Goal: Find specific fact: Find contact information

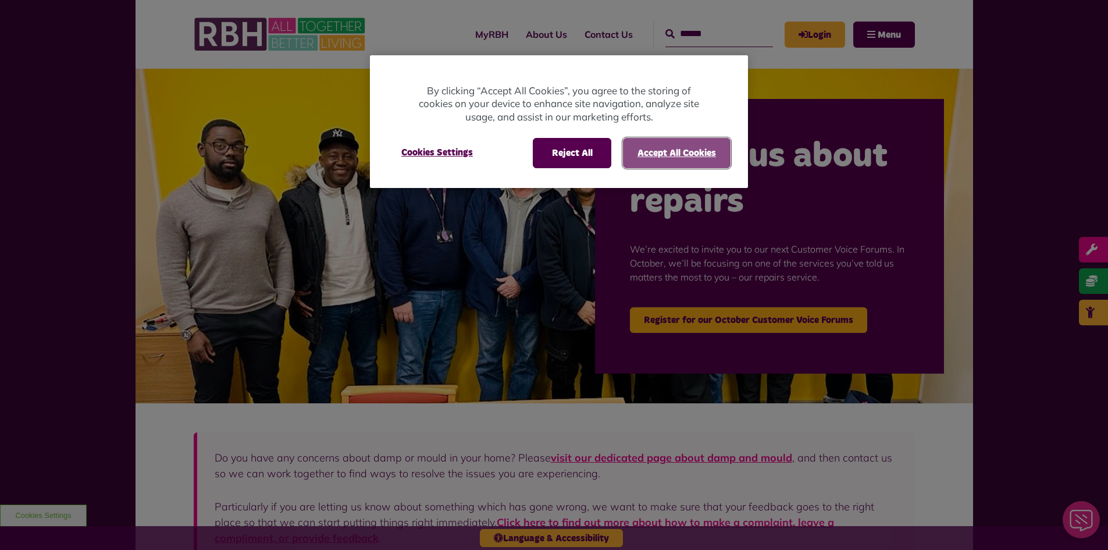
click at [646, 143] on button "Accept All Cookies" at bounding box center [677, 153] width 108 height 30
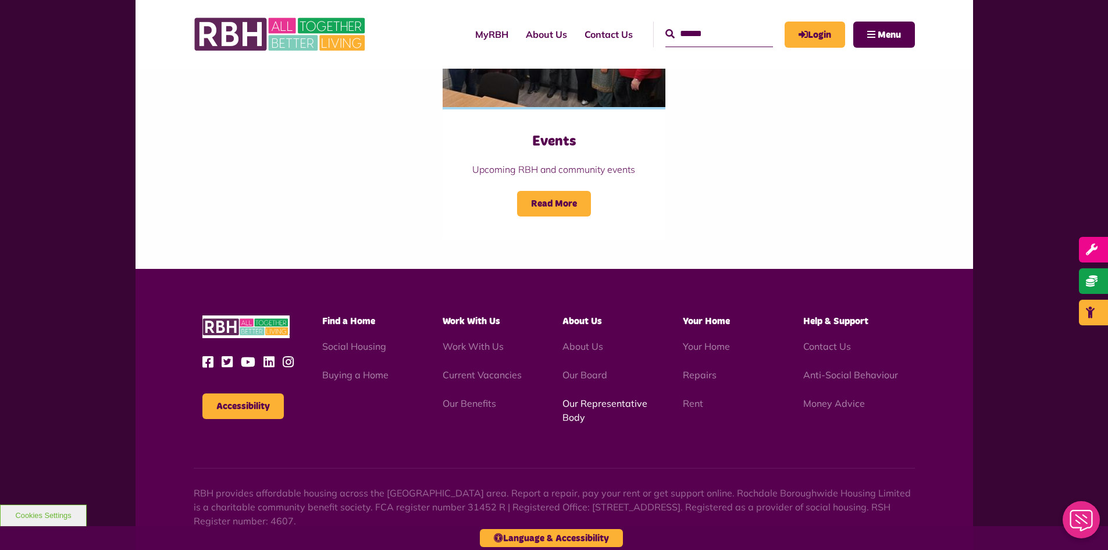
scroll to position [1308, 0]
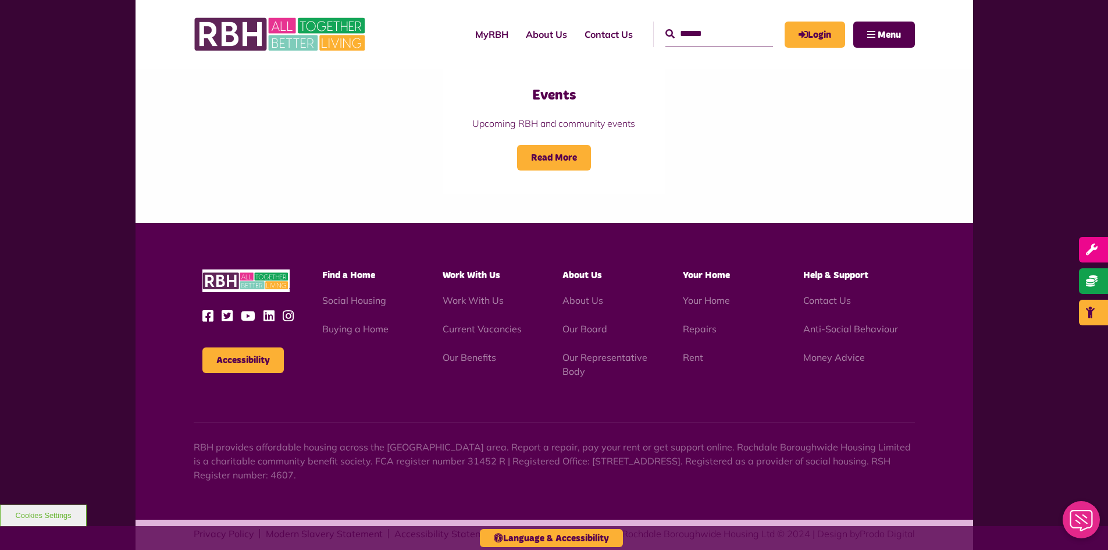
click at [270, 310] on icon at bounding box center [272, 316] width 17 height 13
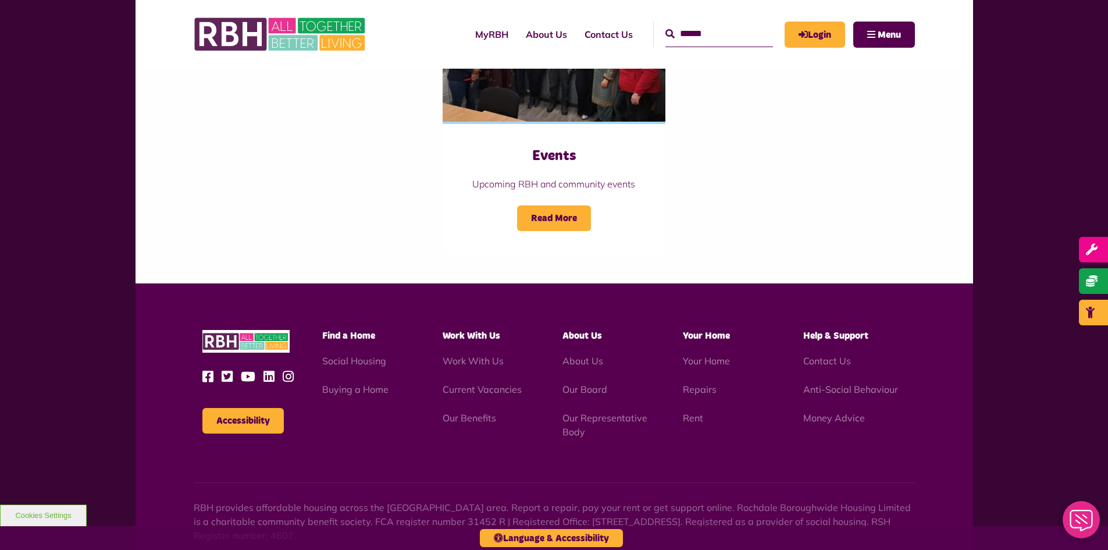
scroll to position [1308, 0]
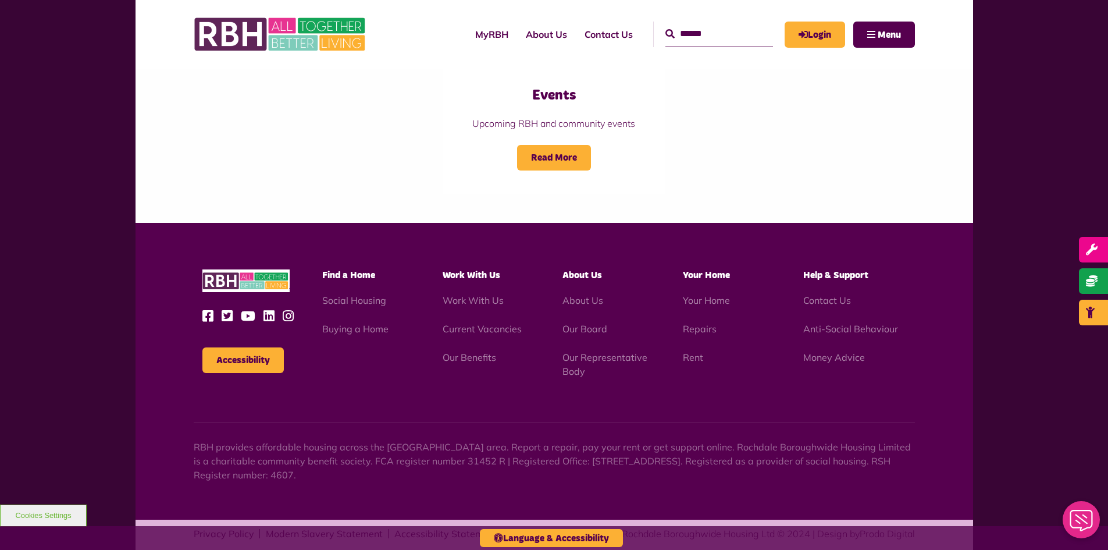
drag, startPoint x: 357, startPoint y: 457, endPoint x: 380, endPoint y: 458, distance: 23.3
click at [380, 458] on p "RBH provides affordable housing across the [GEOGRAPHIC_DATA] area. Report a rep…" at bounding box center [555, 461] width 722 height 42
copy p "4607."
click at [458, 459] on p "RBH provides affordable housing across the [GEOGRAPHIC_DATA] area. Report a rep…" at bounding box center [555, 461] width 722 height 42
drag, startPoint x: 783, startPoint y: 442, endPoint x: 740, endPoint y: 445, distance: 43.2
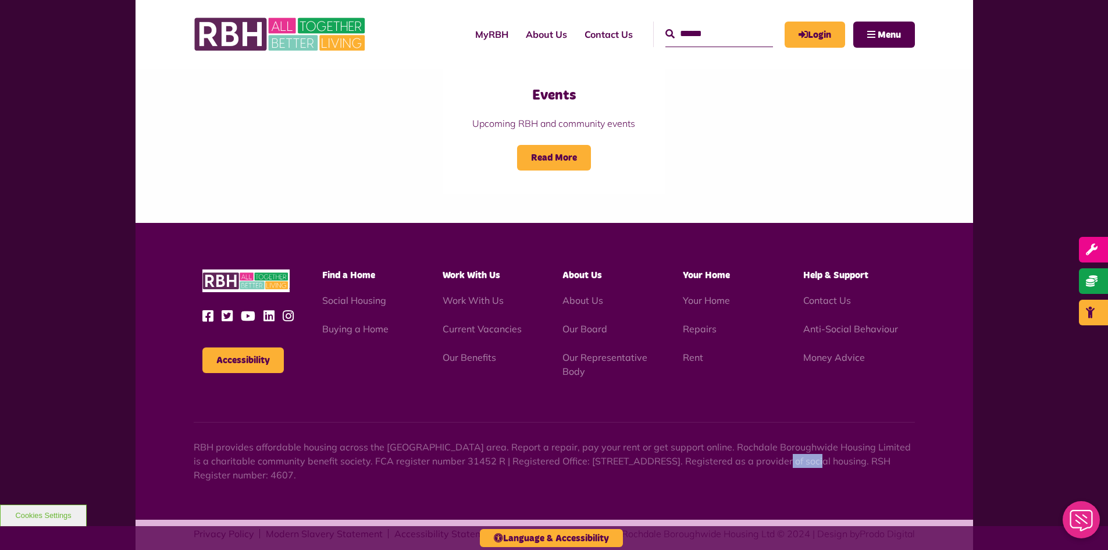
click at [740, 445] on p "RBH provides affordable housing across the [GEOGRAPHIC_DATA] area. Report a rep…" at bounding box center [555, 461] width 722 height 42
copy p "OL16 2UP"
